Goal: Task Accomplishment & Management: Manage account settings

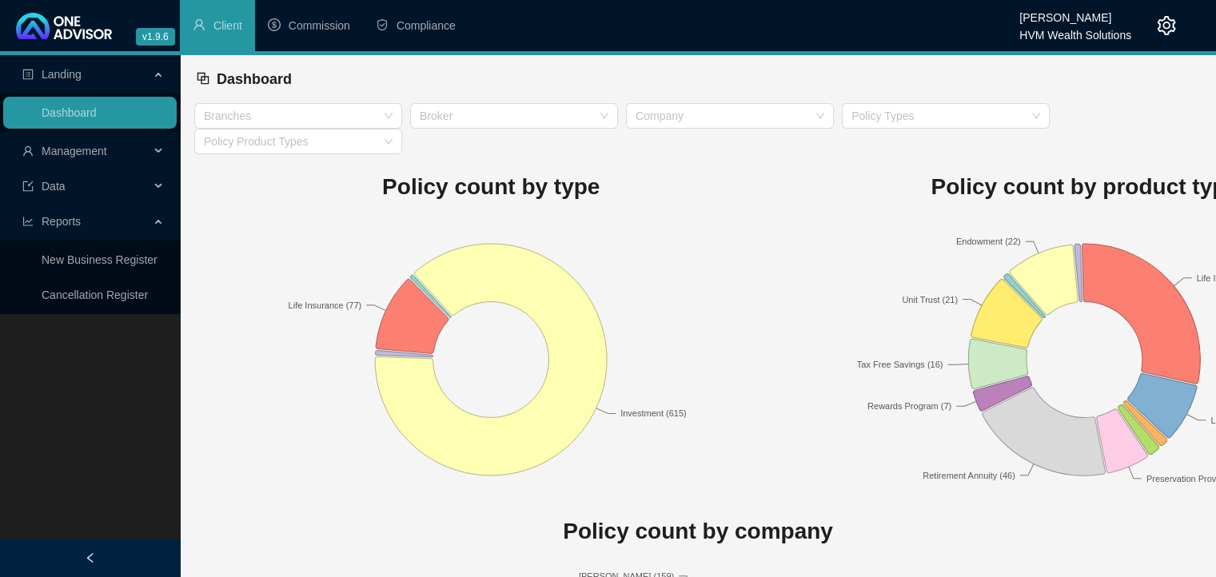
click at [1167, 29] on icon "setting" at bounding box center [1166, 25] width 19 height 19
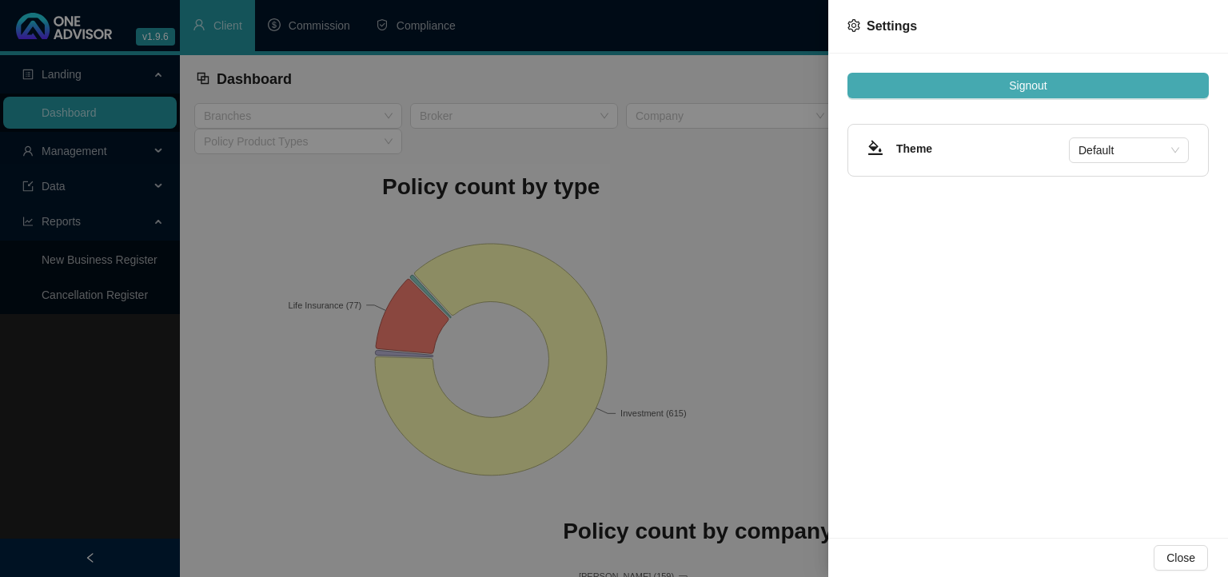
click at [1122, 86] on button "Signout" at bounding box center [1027, 86] width 361 height 26
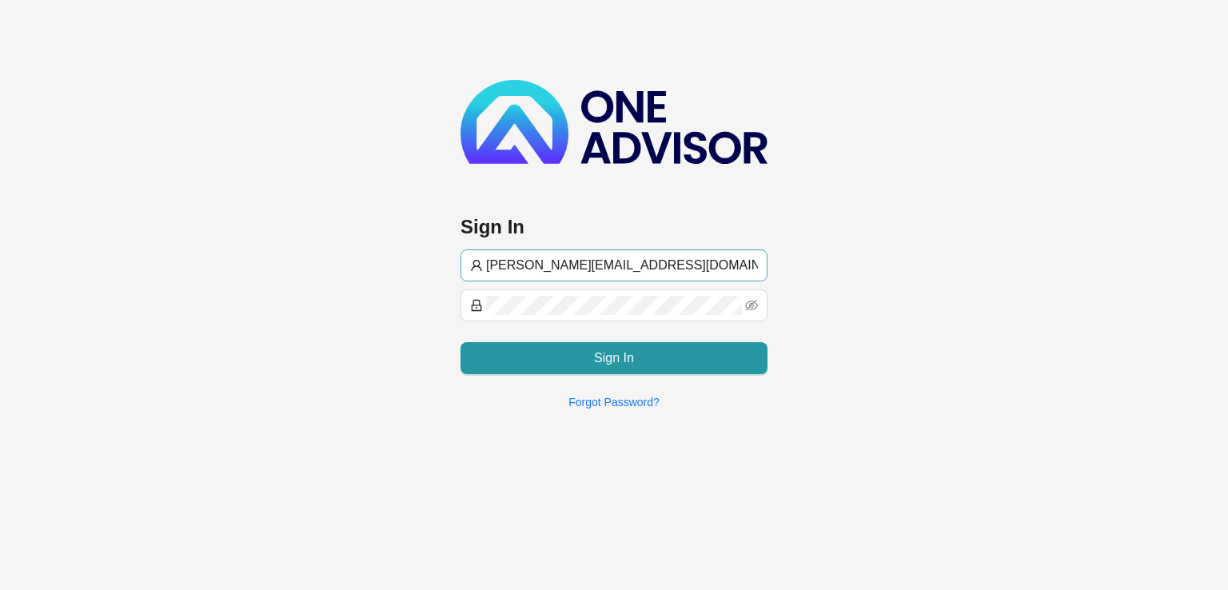
drag, startPoint x: 579, startPoint y: 268, endPoint x: 472, endPoint y: 269, distance: 106.3
click at [472, 269] on span "[PERSON_NAME][EMAIL_ADDRESS][DOMAIN_NAME]" at bounding box center [614, 265] width 307 height 32
type input "[PERSON_NAME][EMAIL_ADDRESS][DOMAIN_NAME]"
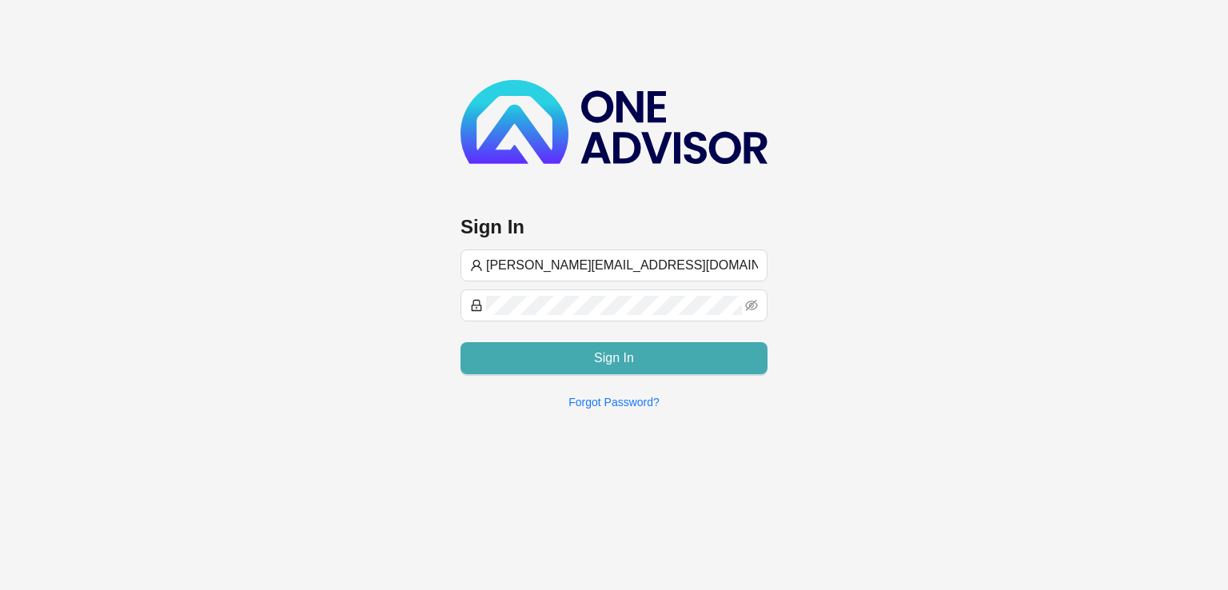
click at [608, 354] on span "Sign In" at bounding box center [614, 358] width 40 height 19
